Goal: Check status

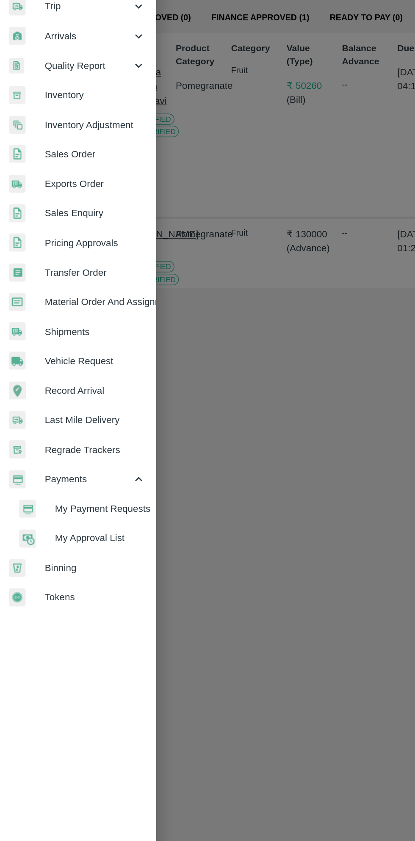
click at [85, 448] on span "My Payment Requests" at bounding box center [69, 450] width 60 height 9
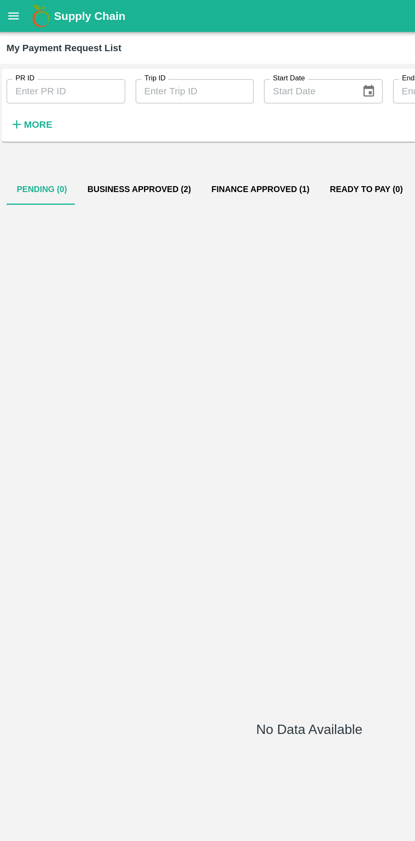
click at [91, 120] on button "Business Approved (2)" at bounding box center [95, 125] width 82 height 20
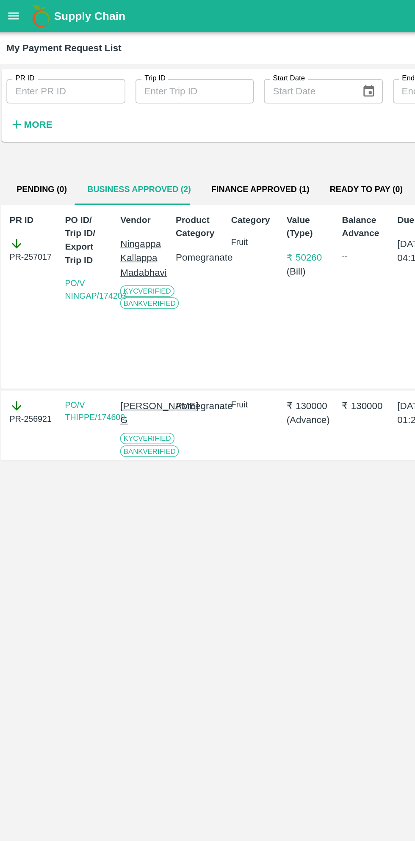
click at [171, 118] on button "Finance Approved (1)" at bounding box center [175, 125] width 78 height 20
